Goal: Transaction & Acquisition: Purchase product/service

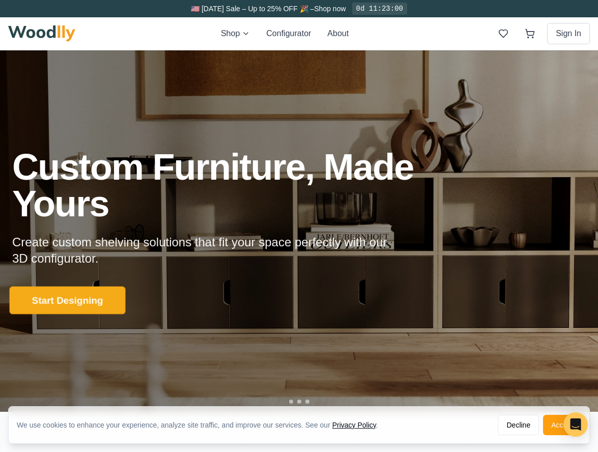
click at [98, 305] on button "Start Designing" at bounding box center [68, 300] width 116 height 28
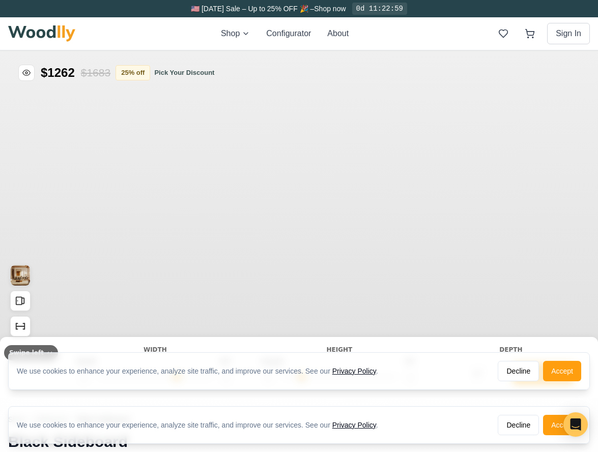
type input "56"
type input "2"
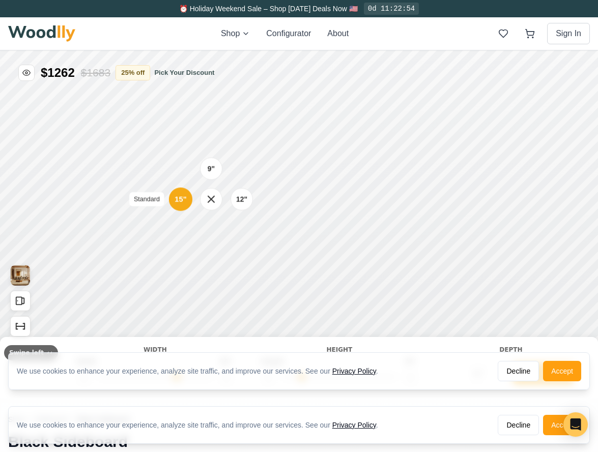
click at [180, 198] on div "15"" at bounding box center [180, 198] width 12 height 11
click at [181, 245] on div "15"" at bounding box center [181, 243] width 12 height 11
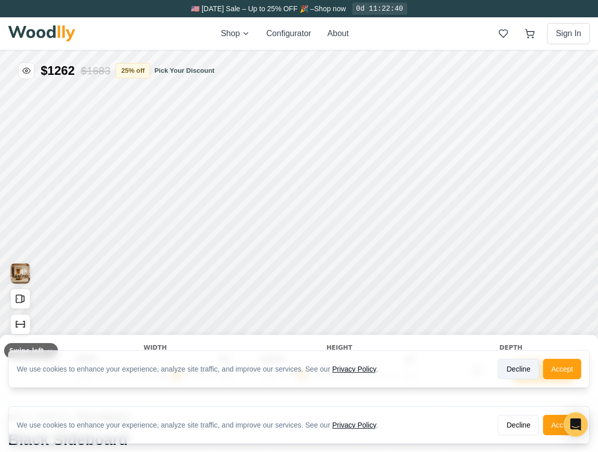
click at [516, 372] on button "Decline" at bounding box center [517, 369] width 41 height 20
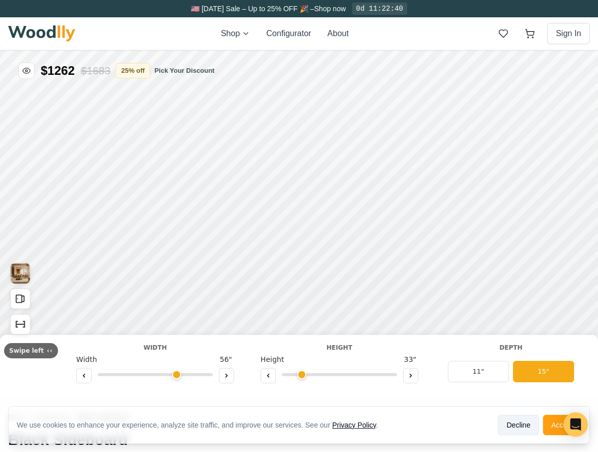
click at [518, 422] on button "Decline" at bounding box center [517, 425] width 41 height 20
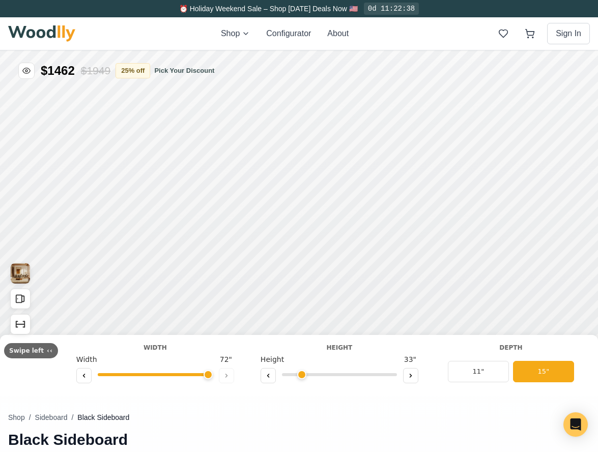
drag, startPoint x: 172, startPoint y: 374, endPoint x: 213, endPoint y: 372, distance: 40.7
type input "72"
click at [213, 373] on input "range" at bounding box center [155, 374] width 115 height 3
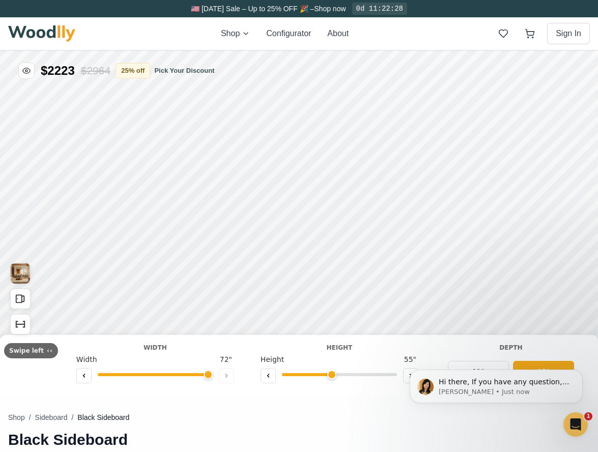
scroll to position [0, 0]
drag, startPoint x: 296, startPoint y: 374, endPoint x: 332, endPoint y: 370, distance: 36.3
type input "4"
click at [332, 373] on input "range" at bounding box center [339, 374] width 115 height 3
click at [183, 190] on div "15"" at bounding box center [176, 192] width 22 height 22
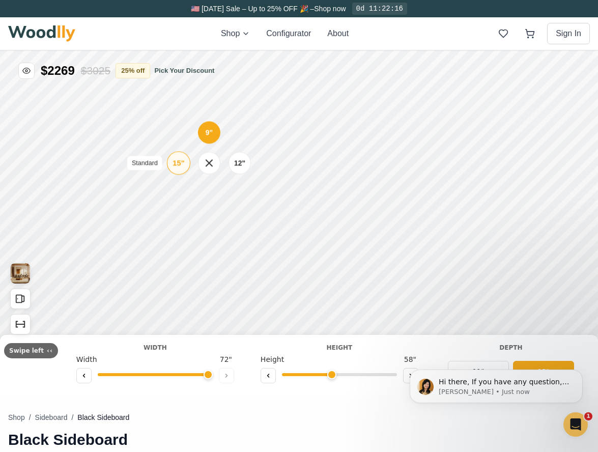
click at [179, 160] on div "15"" at bounding box center [178, 162] width 12 height 11
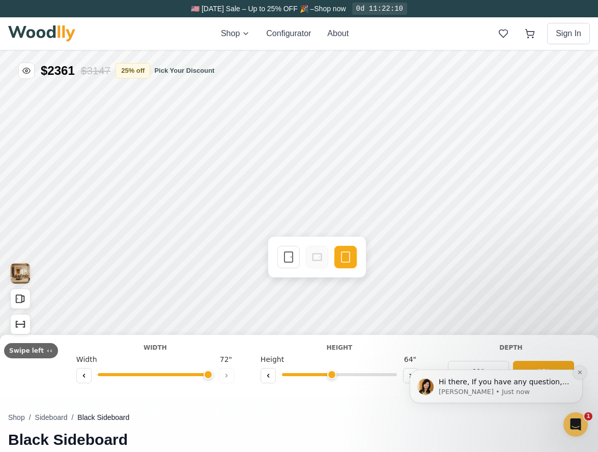
click at [578, 371] on icon "Dismiss notification" at bounding box center [579, 372] width 4 height 4
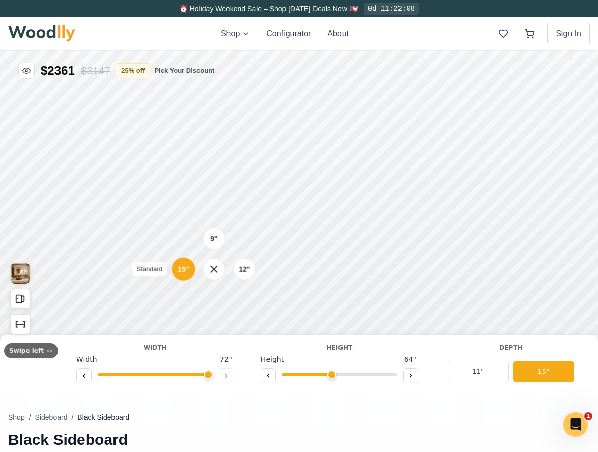
click at [181, 269] on div "15"" at bounding box center [184, 268] width 12 height 11
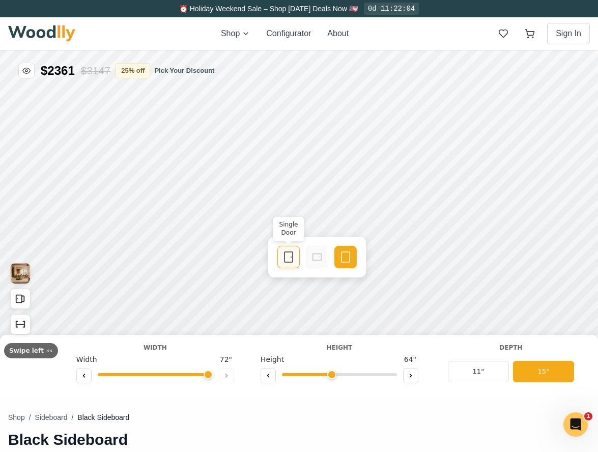
click at [288, 258] on icon at bounding box center [288, 257] width 12 height 12
drag, startPoint x: 203, startPoint y: 373, endPoint x: 180, endPoint y: 375, distance: 24.0
click at [180, 375] on input "range" at bounding box center [155, 374] width 115 height 3
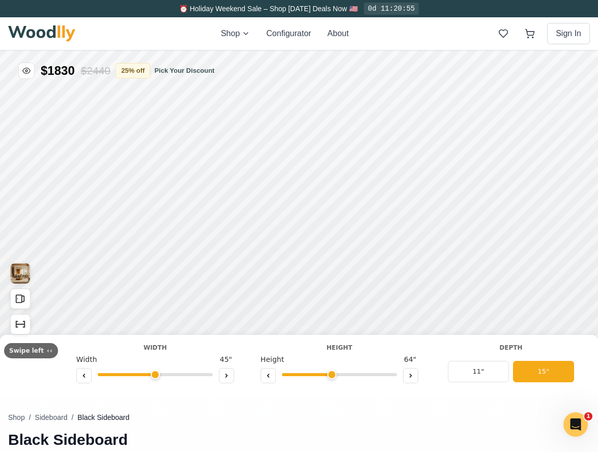
drag, startPoint x: 181, startPoint y: 374, endPoint x: 150, endPoint y: 375, distance: 30.5
type input "45"
click at [150, 375] on input "range" at bounding box center [155, 374] width 115 height 3
click at [46, 33] on img at bounding box center [41, 33] width 67 height 16
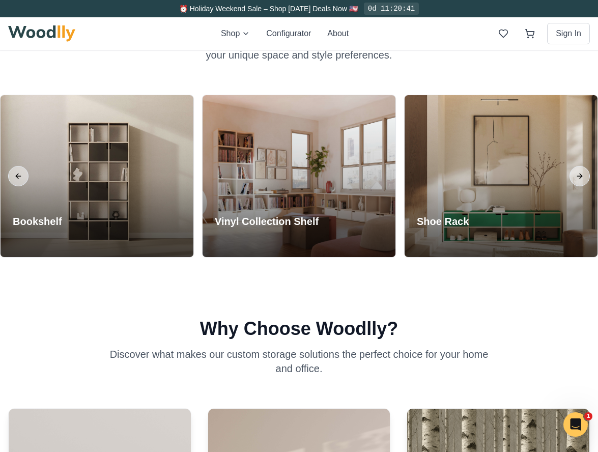
scroll to position [881, 0]
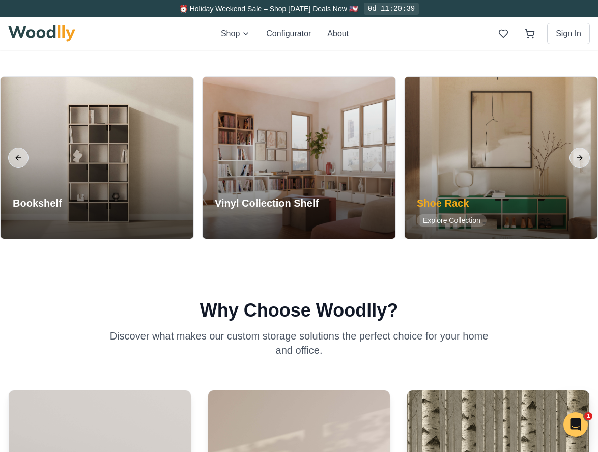
click at [522, 194] on div at bounding box center [500, 158] width 193 height 162
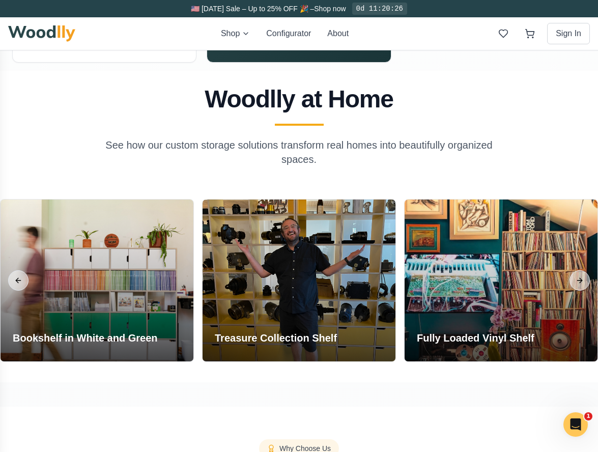
scroll to position [761, 0]
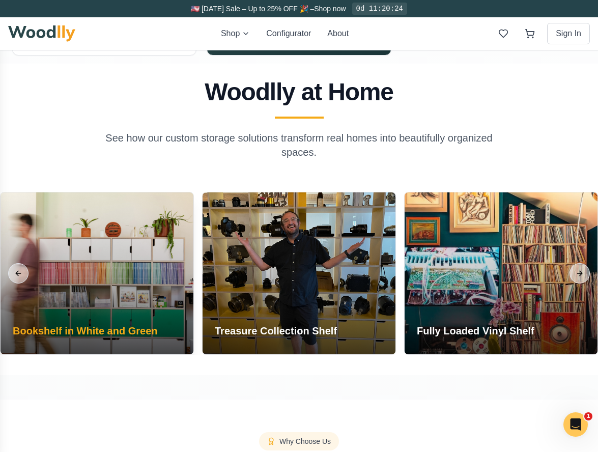
click at [140, 272] on div at bounding box center [97, 273] width 193 height 162
click at [134, 279] on div at bounding box center [97, 273] width 193 height 162
click at [109, 332] on h3 "Bookshelf in White and Green" at bounding box center [85, 331] width 144 height 14
click at [101, 251] on div at bounding box center [97, 273] width 193 height 162
click at [119, 331] on h3 "Bookshelf in White and Green" at bounding box center [85, 331] width 144 height 14
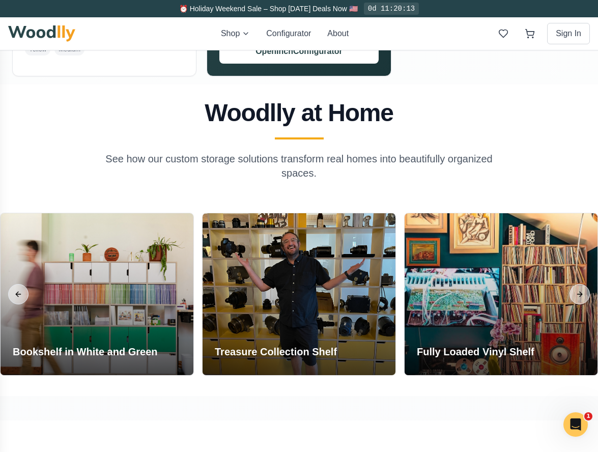
scroll to position [725, 0]
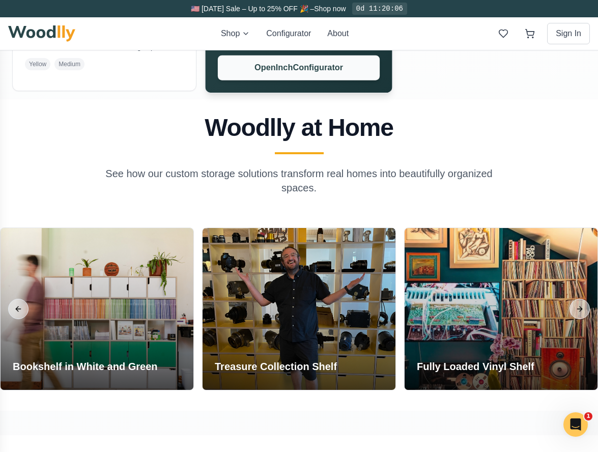
click at [348, 72] on button "Open Inch Configurator" at bounding box center [299, 67] width 162 height 25
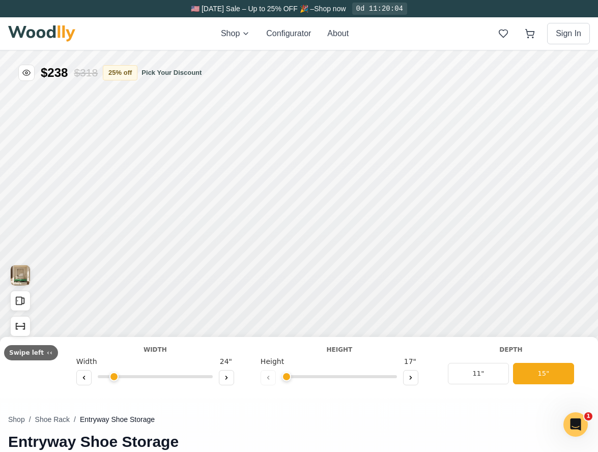
type input "67"
type input "2"
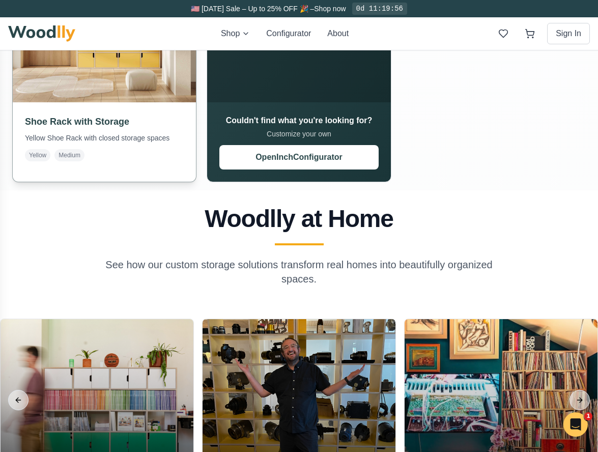
scroll to position [795, 0]
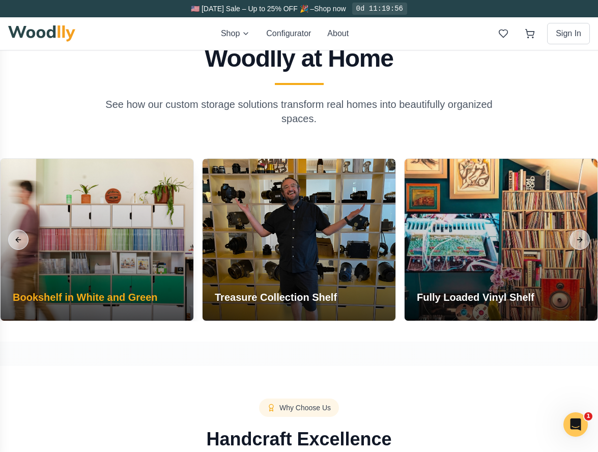
click at [111, 215] on div at bounding box center [97, 240] width 193 height 162
click at [113, 295] on h3 "Bookshelf in White and Green" at bounding box center [85, 297] width 144 height 14
drag, startPoint x: 134, startPoint y: 239, endPoint x: 103, endPoint y: 248, distance: 32.5
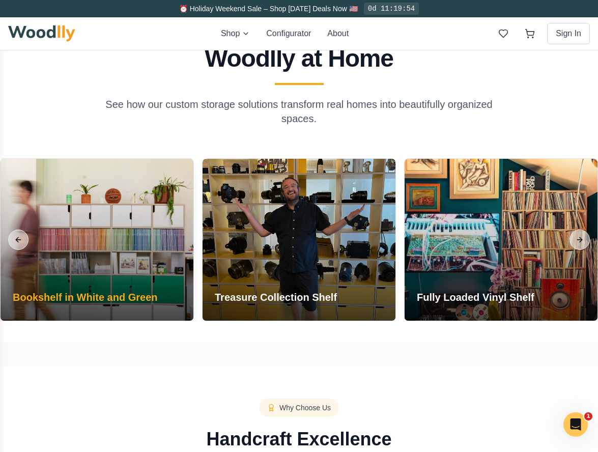
click at [103, 248] on div at bounding box center [97, 240] width 193 height 162
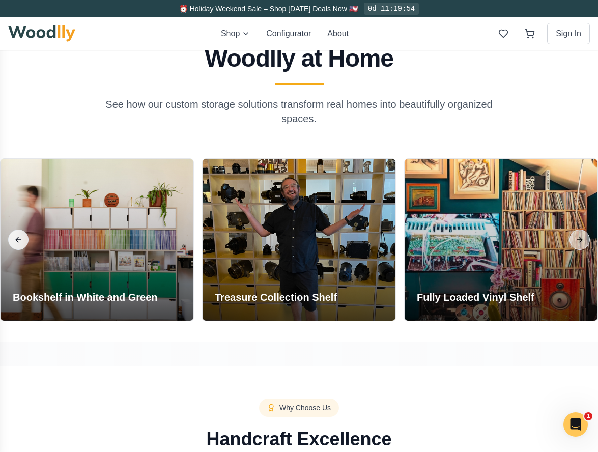
click at [20, 236] on button "Previous slide" at bounding box center [18, 239] width 20 height 20
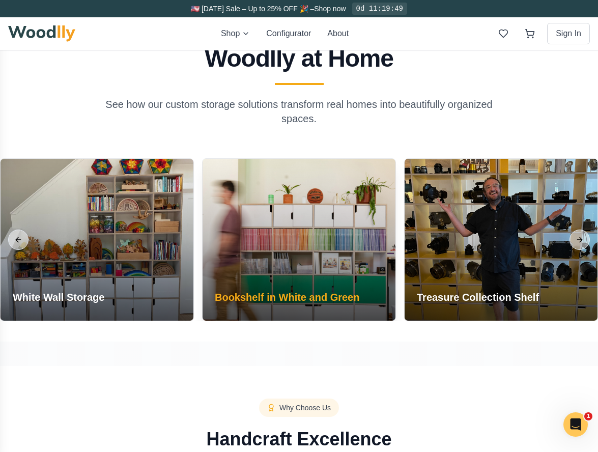
click at [286, 224] on div at bounding box center [298, 240] width 193 height 162
click at [280, 298] on h3 "Bookshelf in White and Green" at bounding box center [287, 297] width 144 height 14
click at [287, 238] on div at bounding box center [298, 240] width 193 height 162
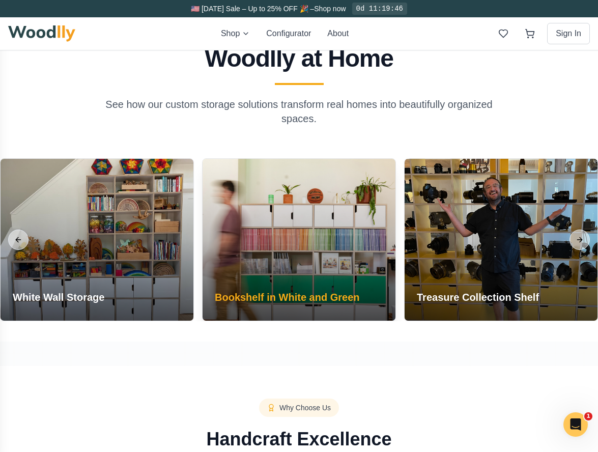
click at [287, 238] on div at bounding box center [298, 240] width 193 height 162
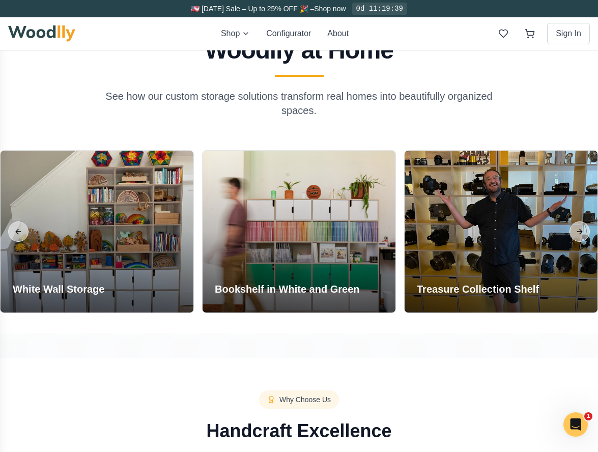
scroll to position [811, 0]
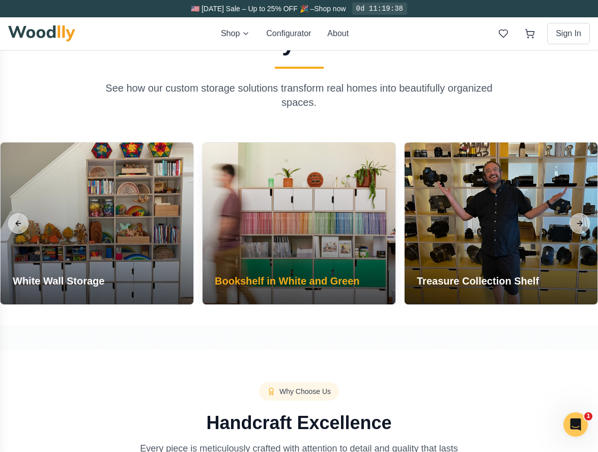
click at [309, 239] on div at bounding box center [298, 223] width 193 height 162
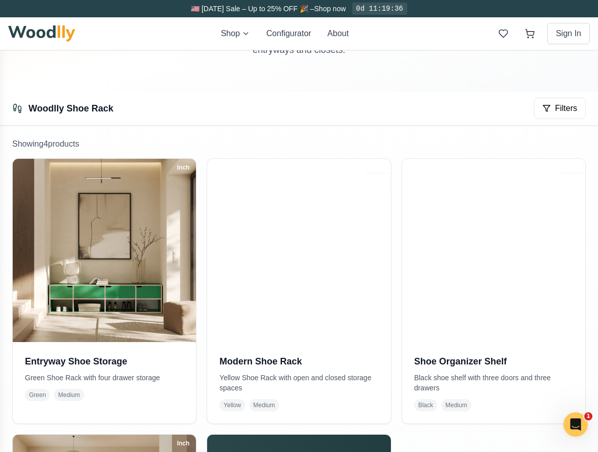
scroll to position [0, 0]
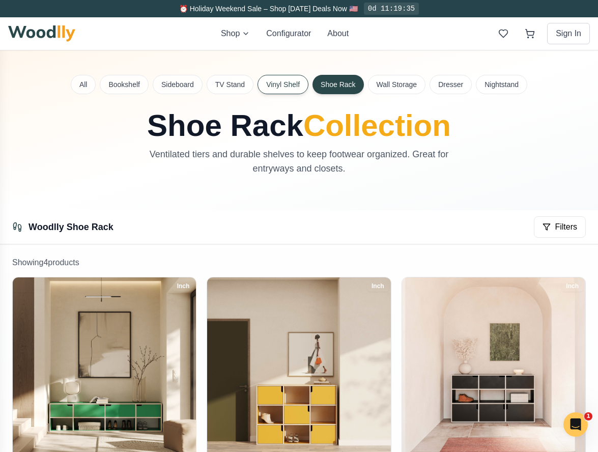
click at [282, 86] on button "Vinyl Shelf" at bounding box center [282, 84] width 51 height 19
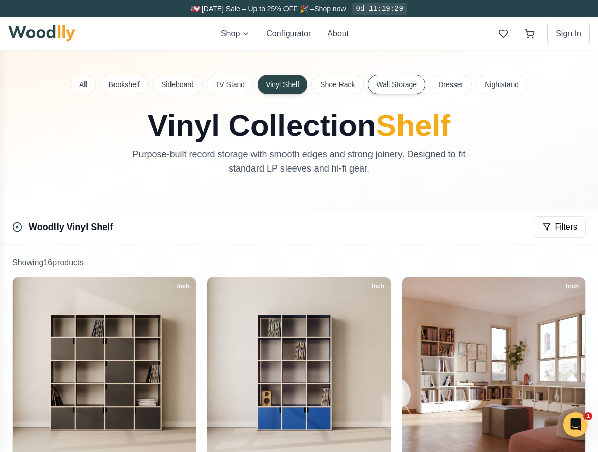
click at [397, 86] on button "Wall Storage" at bounding box center [397, 84] width 58 height 19
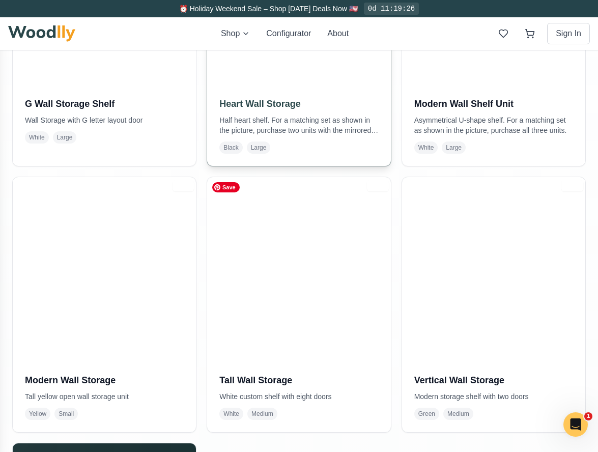
scroll to position [378, 0]
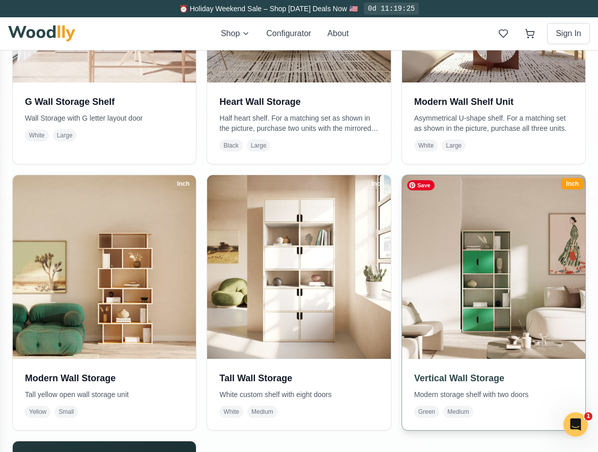
click at [496, 278] on img at bounding box center [493, 266] width 192 height 192
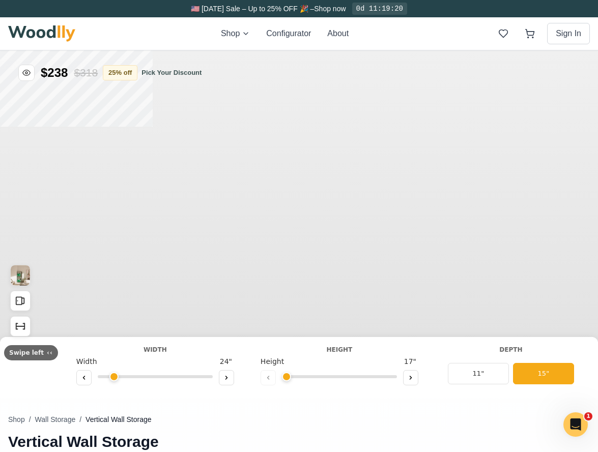
type input "35"
type input "5"
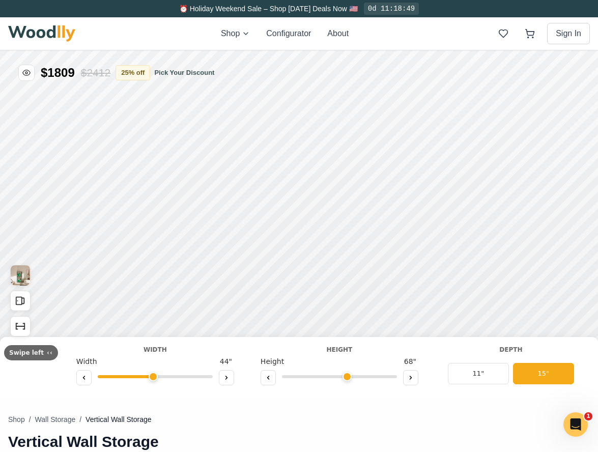
drag, startPoint x: 133, startPoint y: 377, endPoint x: 149, endPoint y: 373, distance: 16.2
type input "44"
click at [149, 375] on input "range" at bounding box center [155, 376] width 115 height 3
click at [258, 260] on icon at bounding box center [260, 261] width 12 height 12
click at [263, 154] on icon at bounding box center [260, 152] width 12 height 12
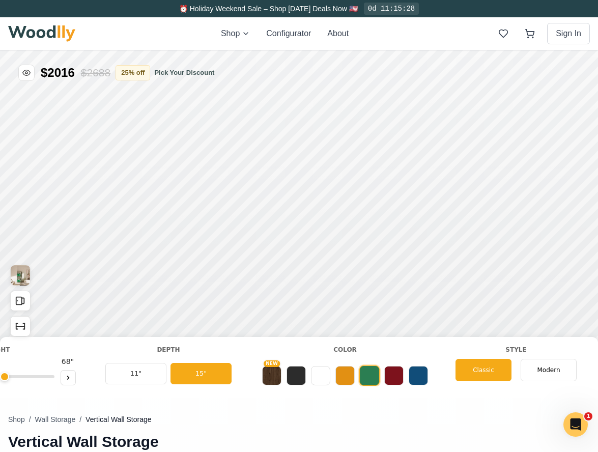
scroll to position [0, 285]
click at [388, 378] on button at bounding box center [393, 374] width 19 height 19
click at [365, 380] on button at bounding box center [368, 374] width 19 height 19
click at [340, 383] on button at bounding box center [344, 374] width 19 height 19
click at [363, 380] on button at bounding box center [368, 374] width 19 height 19
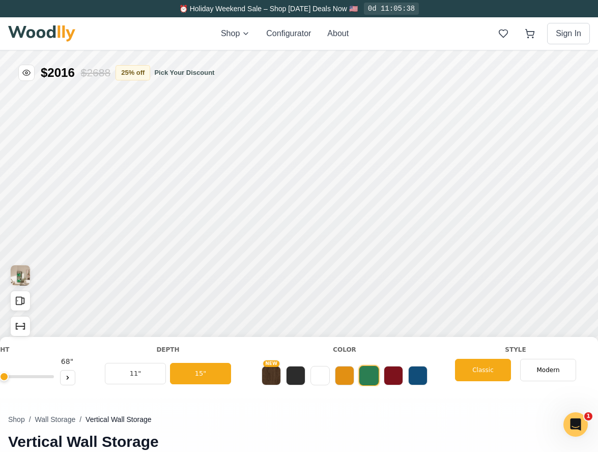
click at [87, 398] on div "Shop / Wall Storage / Vertical Wall Storage Vertical Wall Storage (4.6) 51 revi…" at bounding box center [298, 380] width 581 height 660
